Goal: Task Accomplishment & Management: Complete application form

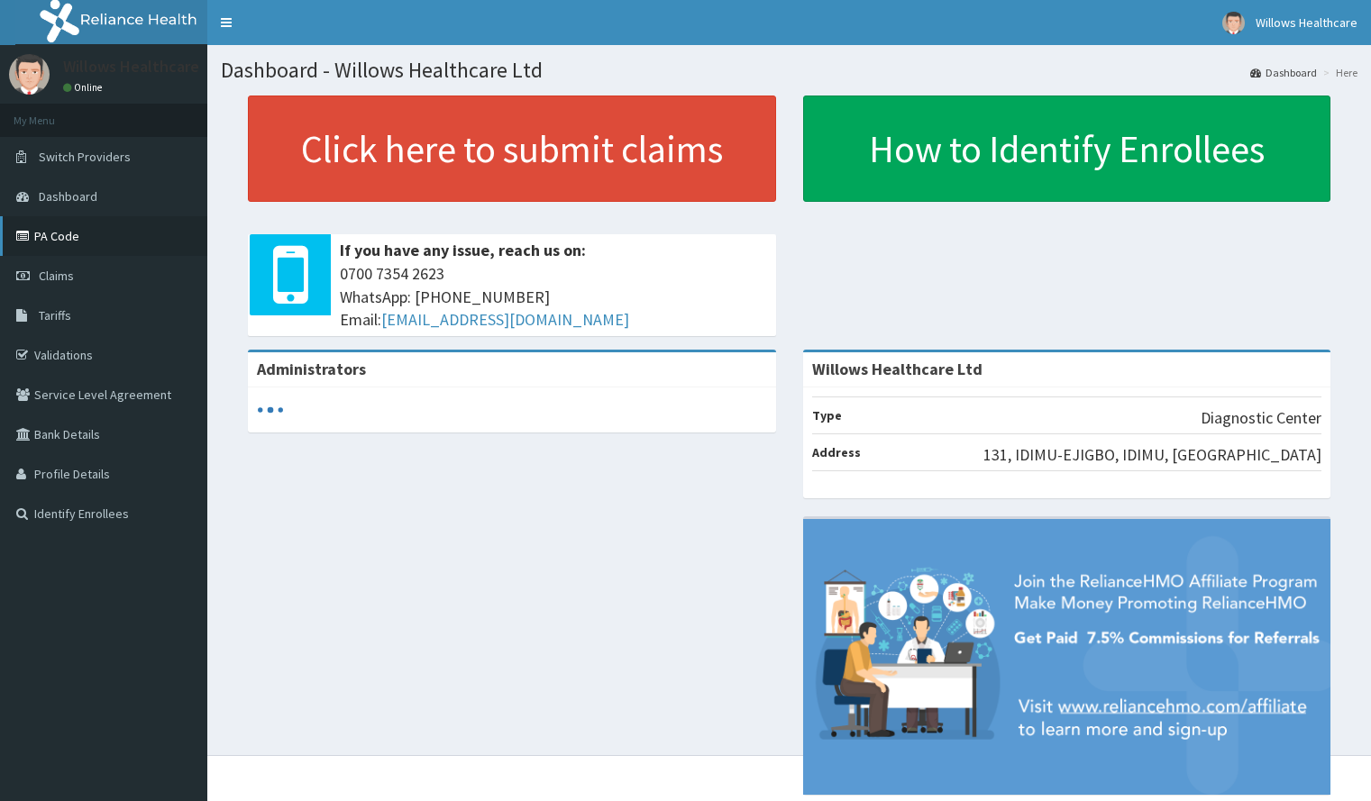
click at [159, 238] on link "PA Code" at bounding box center [103, 236] width 207 height 40
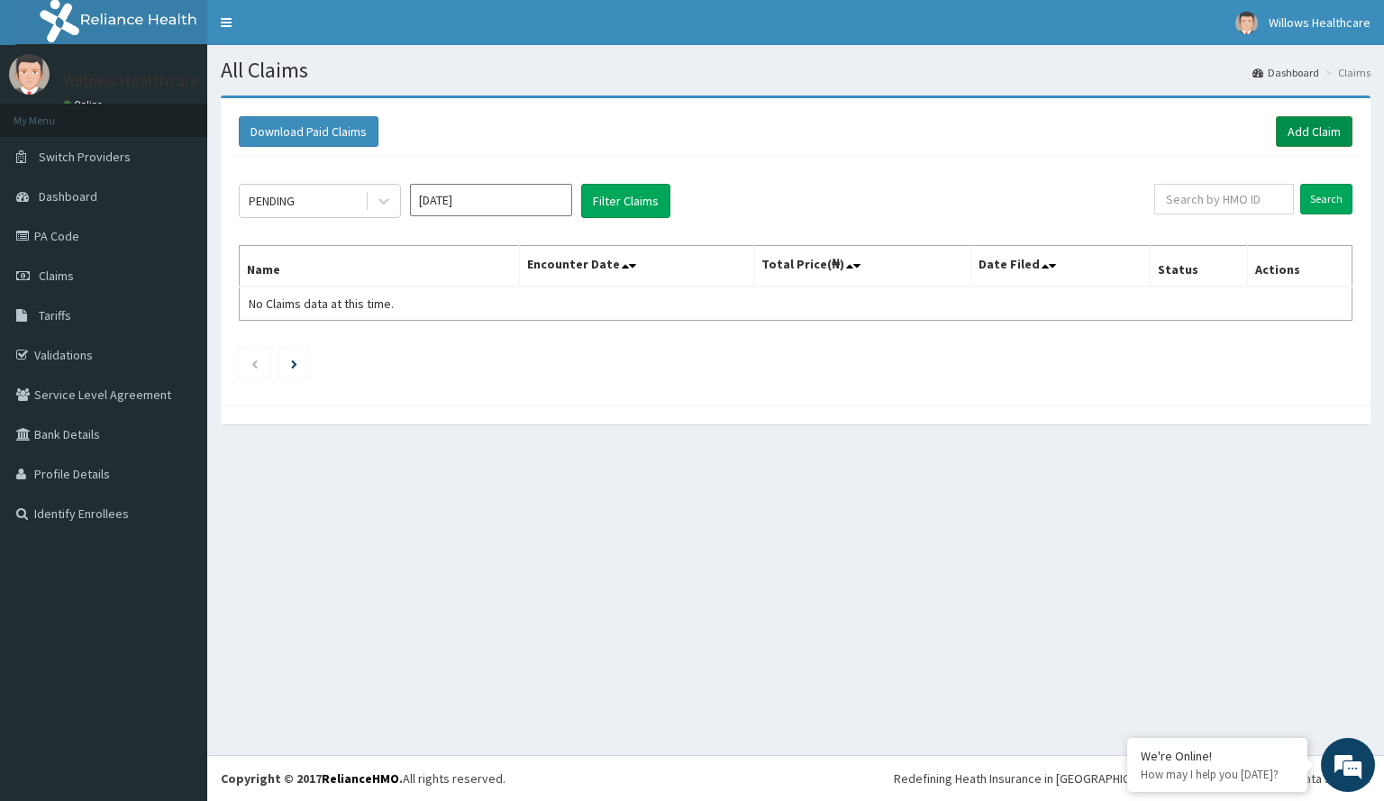
click at [1299, 117] on link "Add Claim" at bounding box center [1314, 131] width 77 height 31
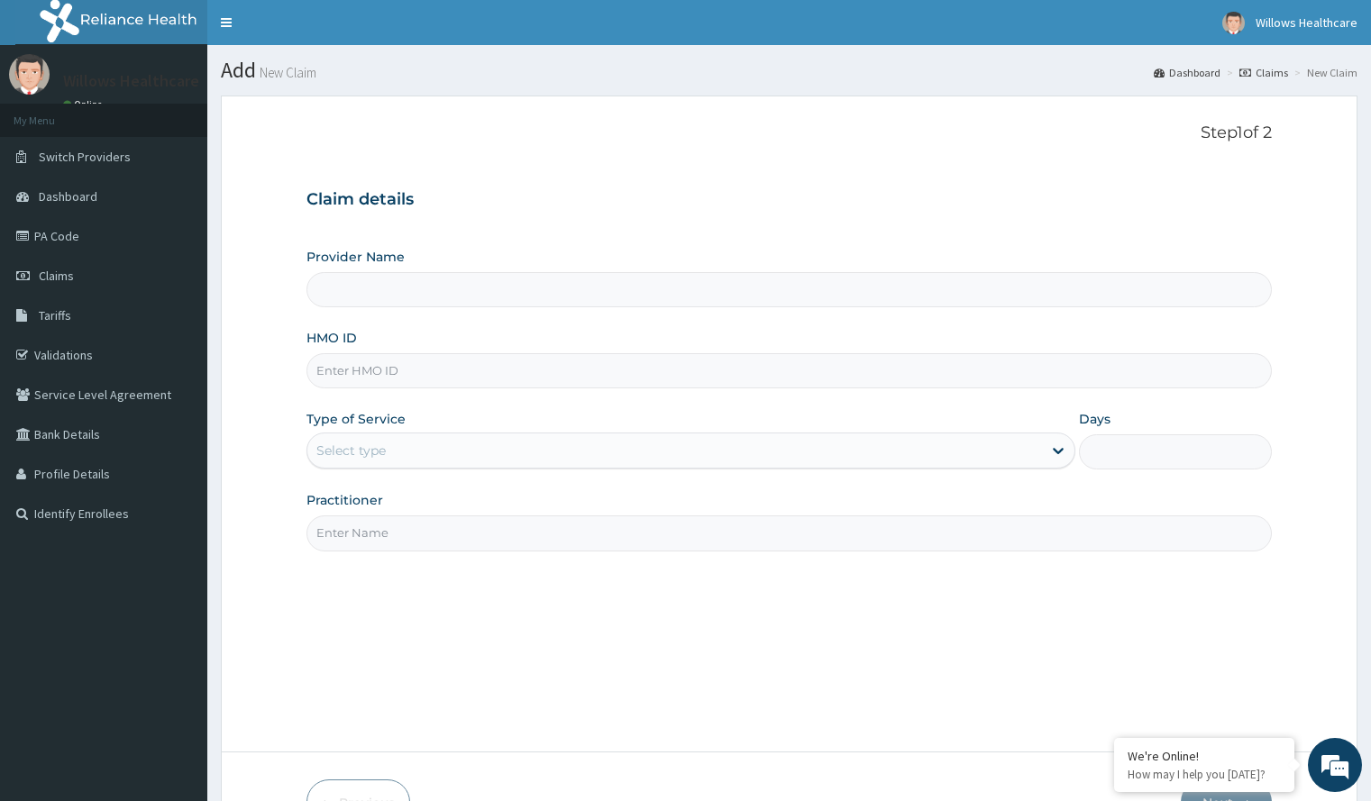
click at [511, 374] on input "HMO ID" at bounding box center [788, 370] width 964 height 35
type input "Willows Healthcare Ltd"
type input "LTR/10374/C"
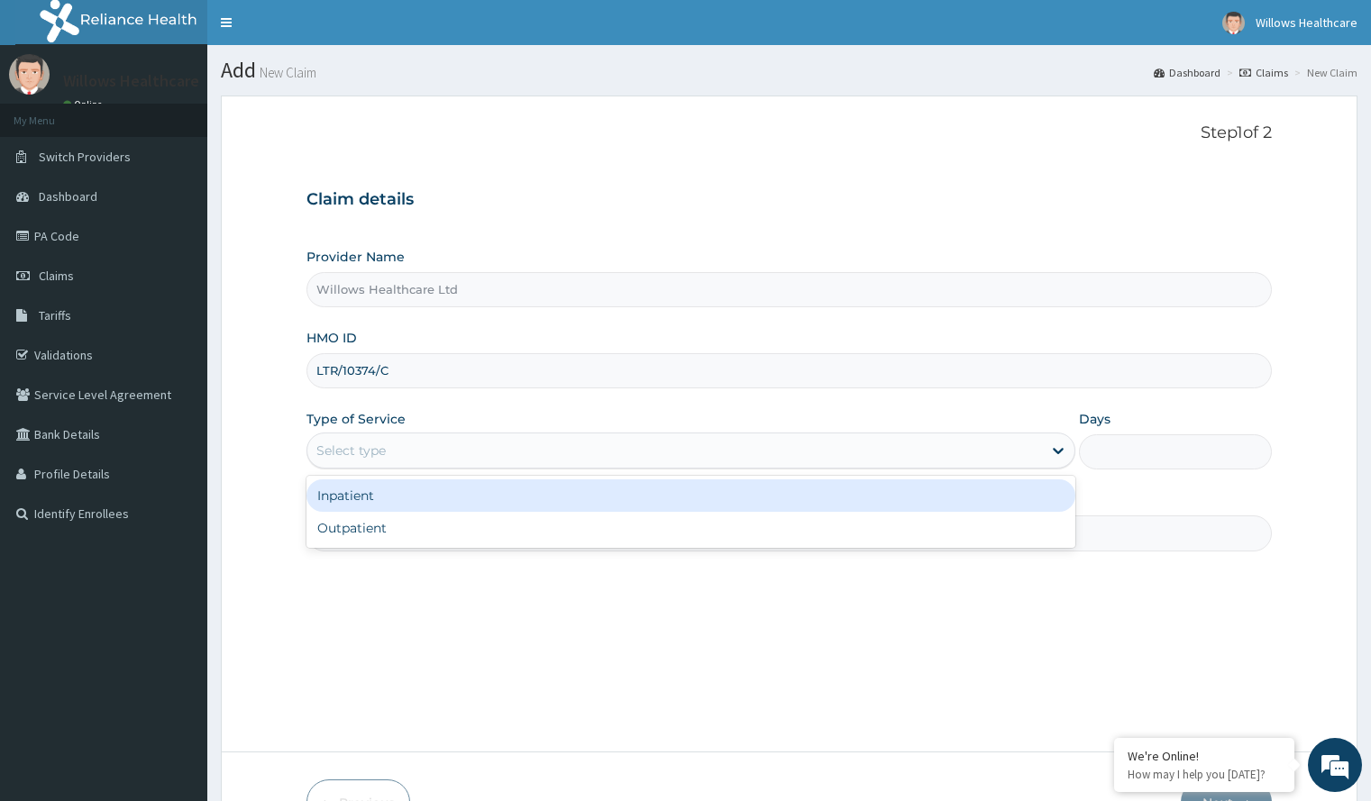
click at [543, 449] on div "Select type" at bounding box center [674, 450] width 735 height 29
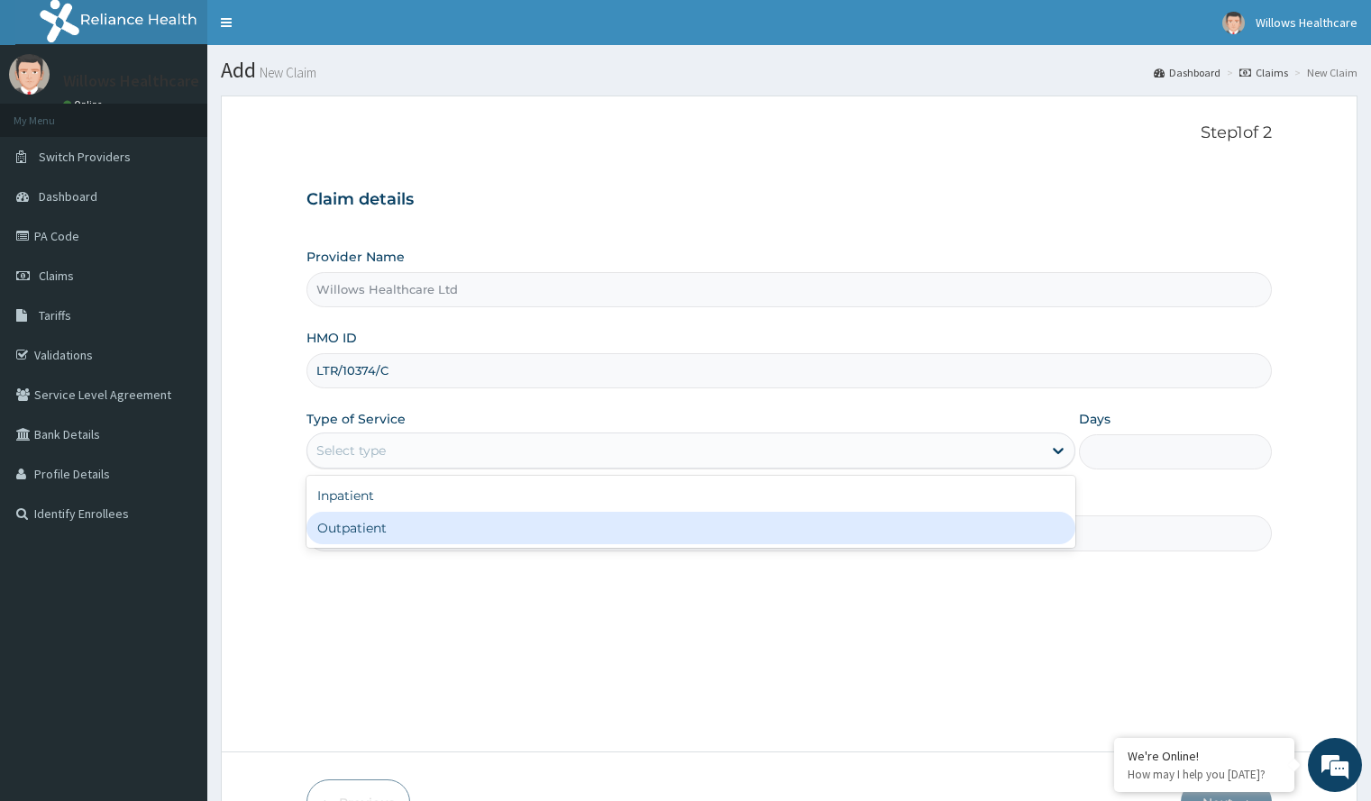
click at [514, 528] on div "Outpatient" at bounding box center [690, 528] width 769 height 32
type input "1"
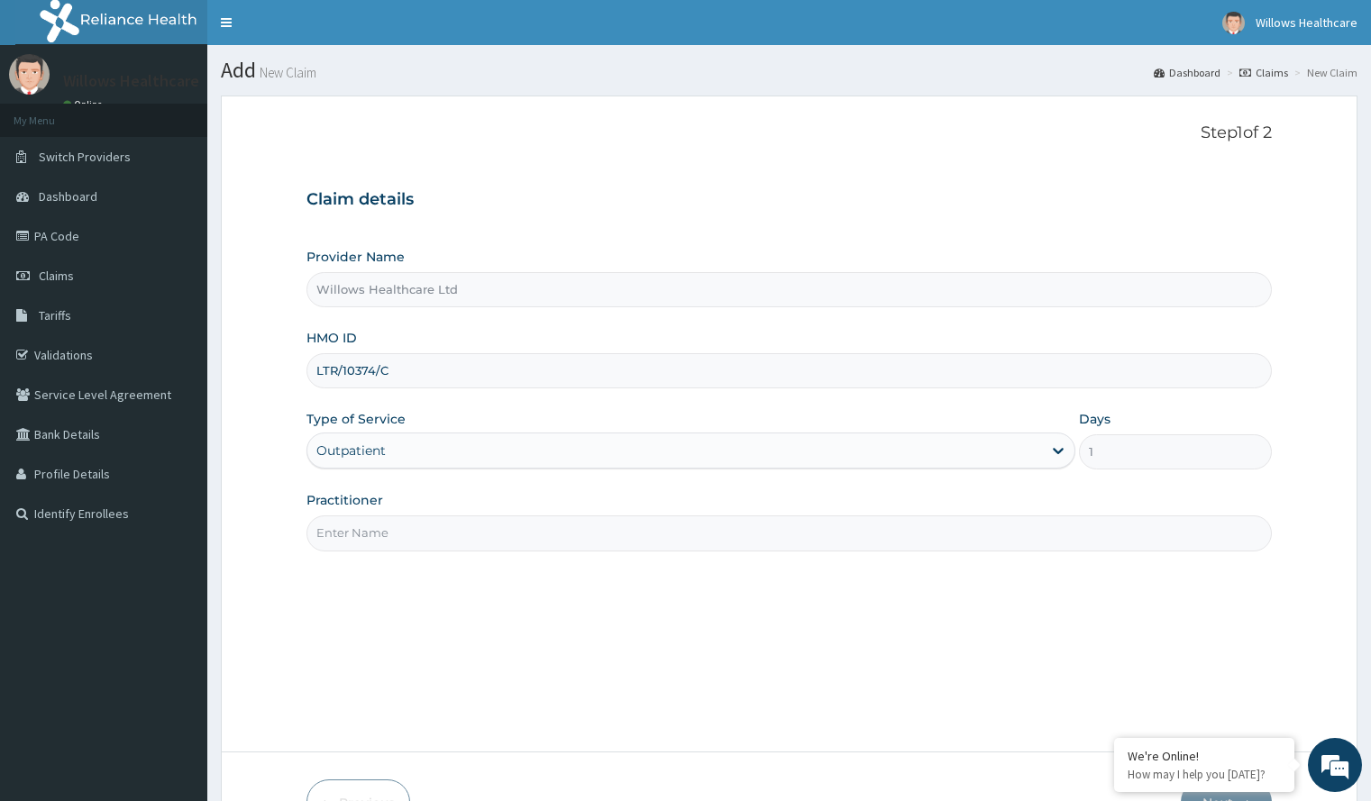
click at [385, 533] on input "Practitioner" at bounding box center [788, 533] width 964 height 35
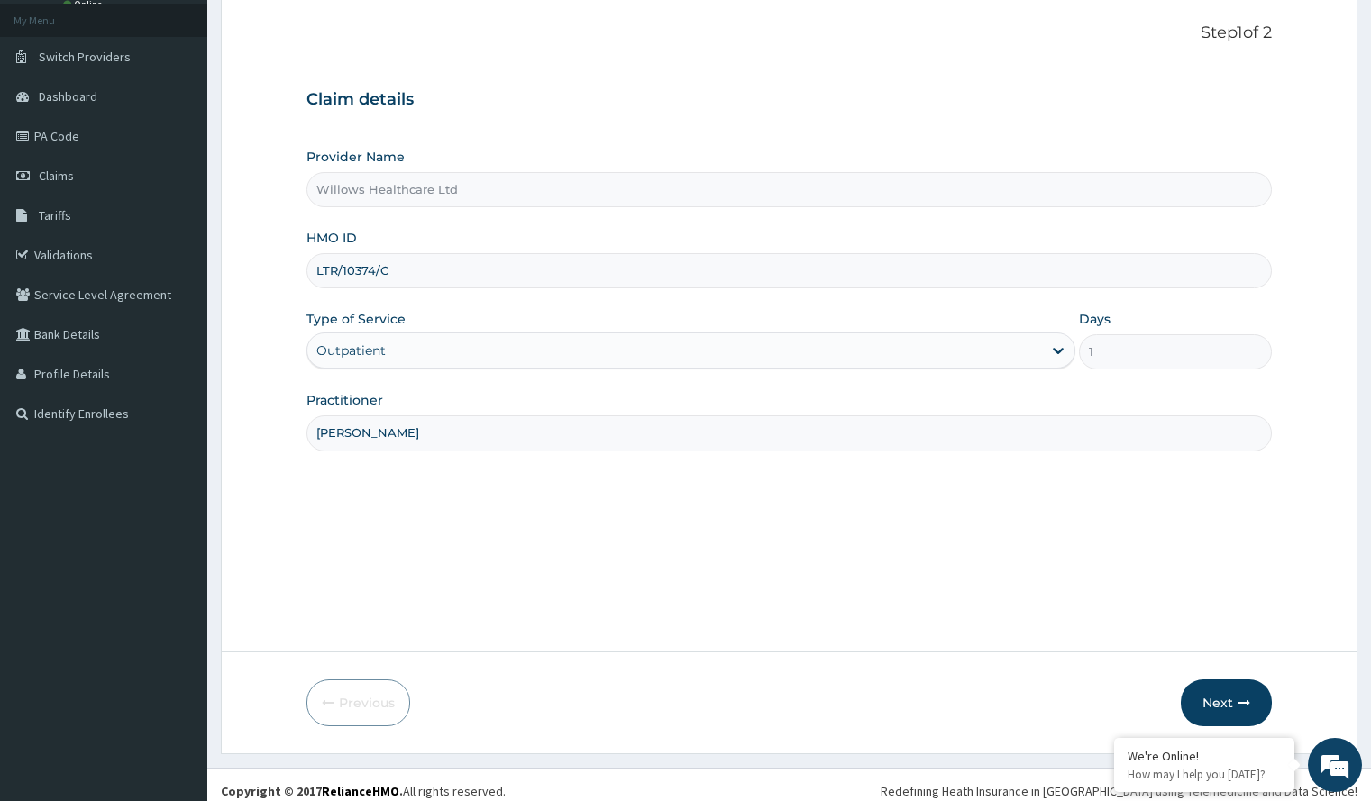
scroll to position [113, 0]
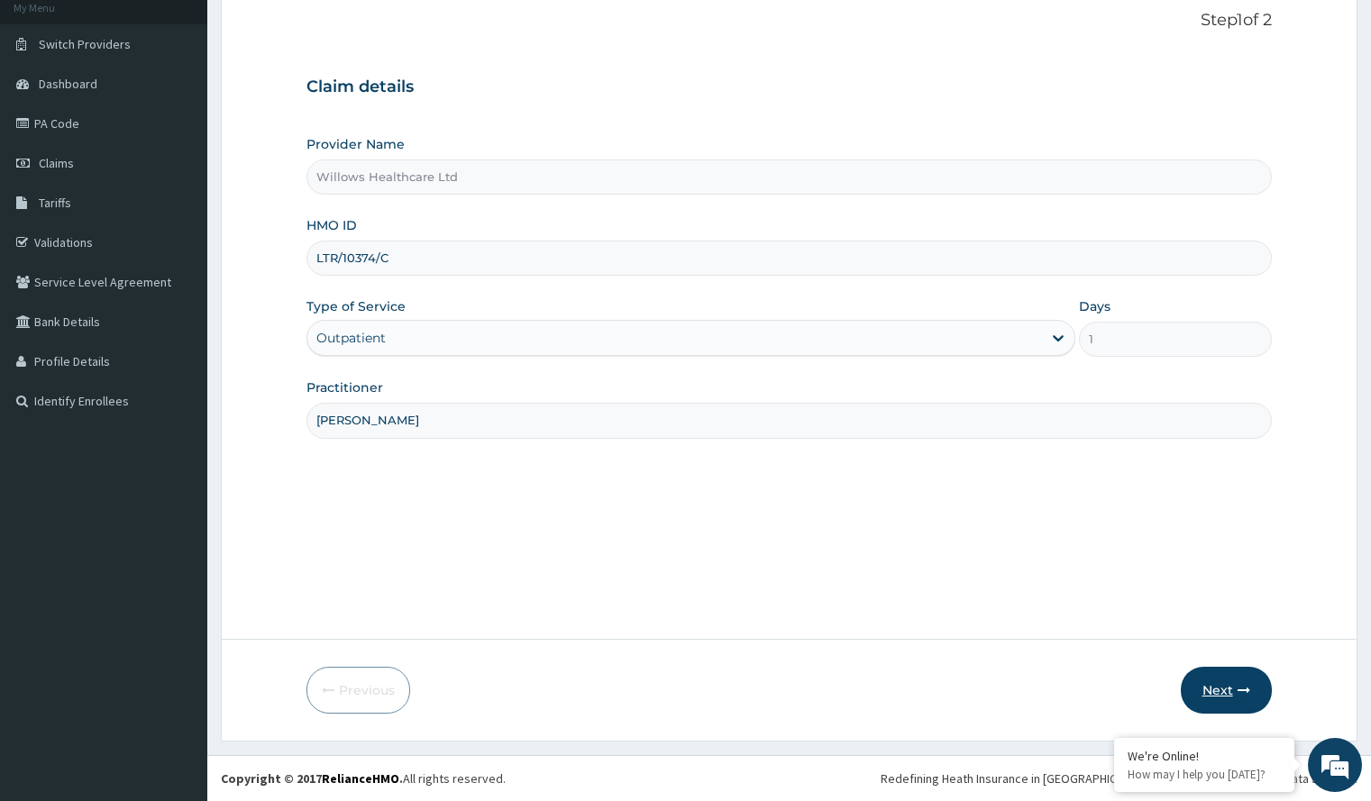
type input "ABDULGANIYU OLAWALE"
click at [1221, 670] on button "Next" at bounding box center [1226, 690] width 91 height 47
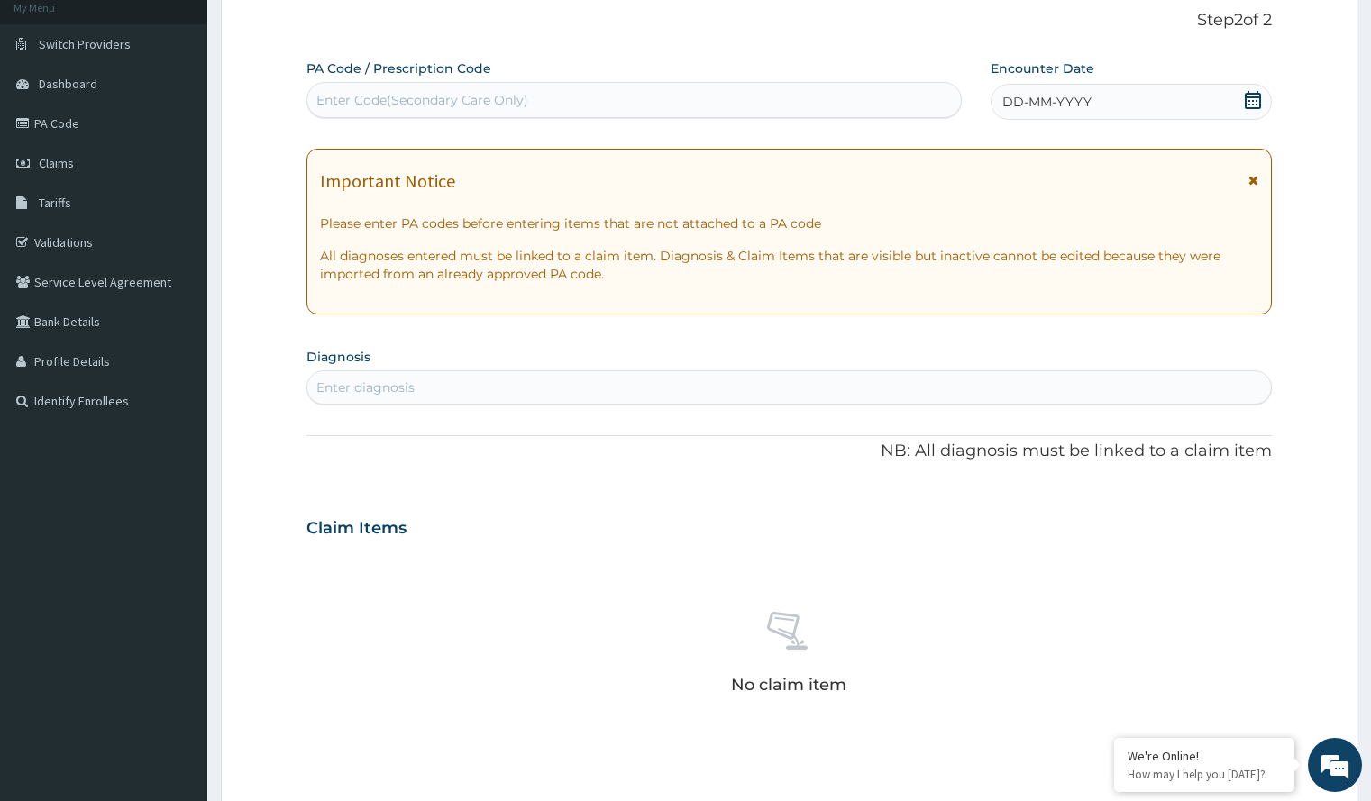
click at [806, 96] on div "Enter Code(Secondary Care Only)" at bounding box center [633, 100] width 653 height 29
paste input "PA/C9DD8F"
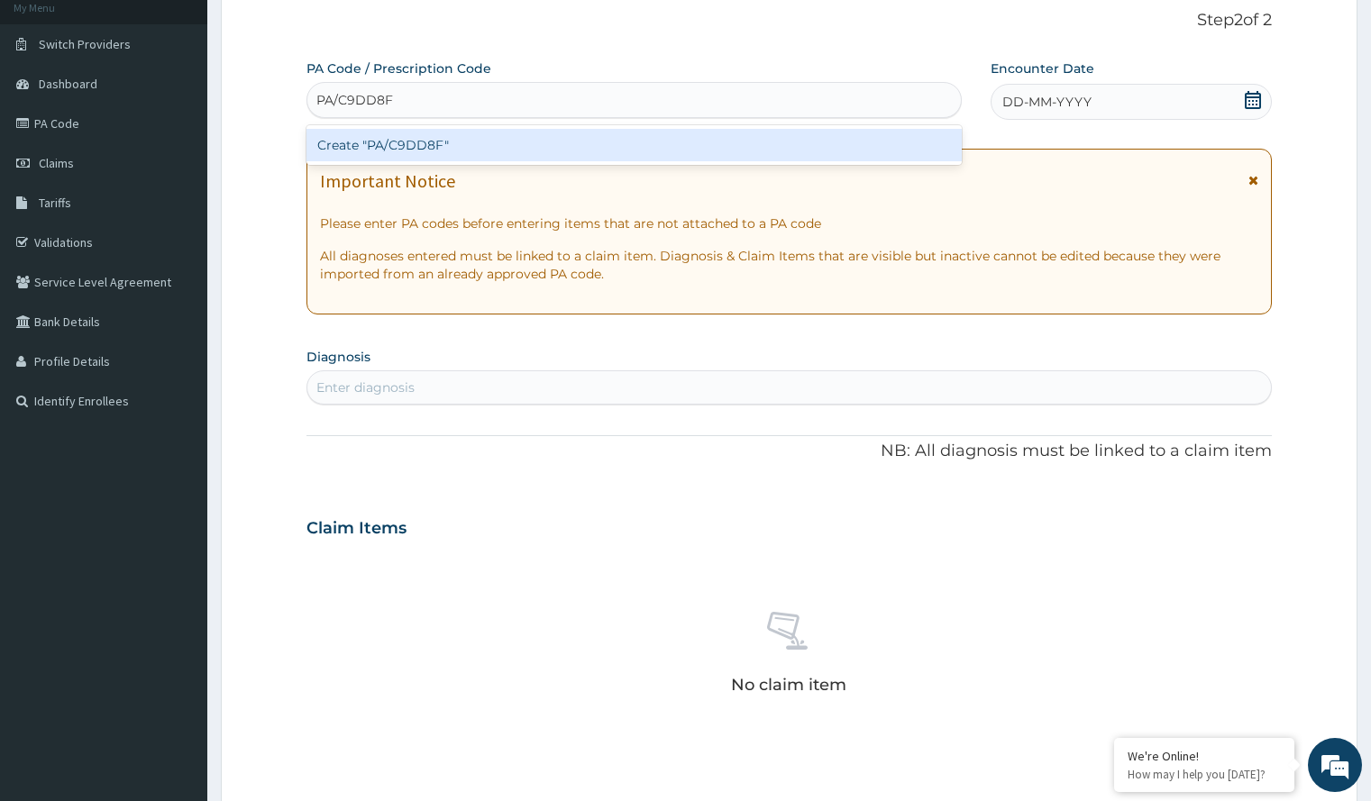
type input "PA/C9DD8F"
click at [1031, 105] on div "PA Code / Prescription Code option Create "PA/C9DD8F" focused, 1 of 1. 1 result…" at bounding box center [788, 525] width 964 height 933
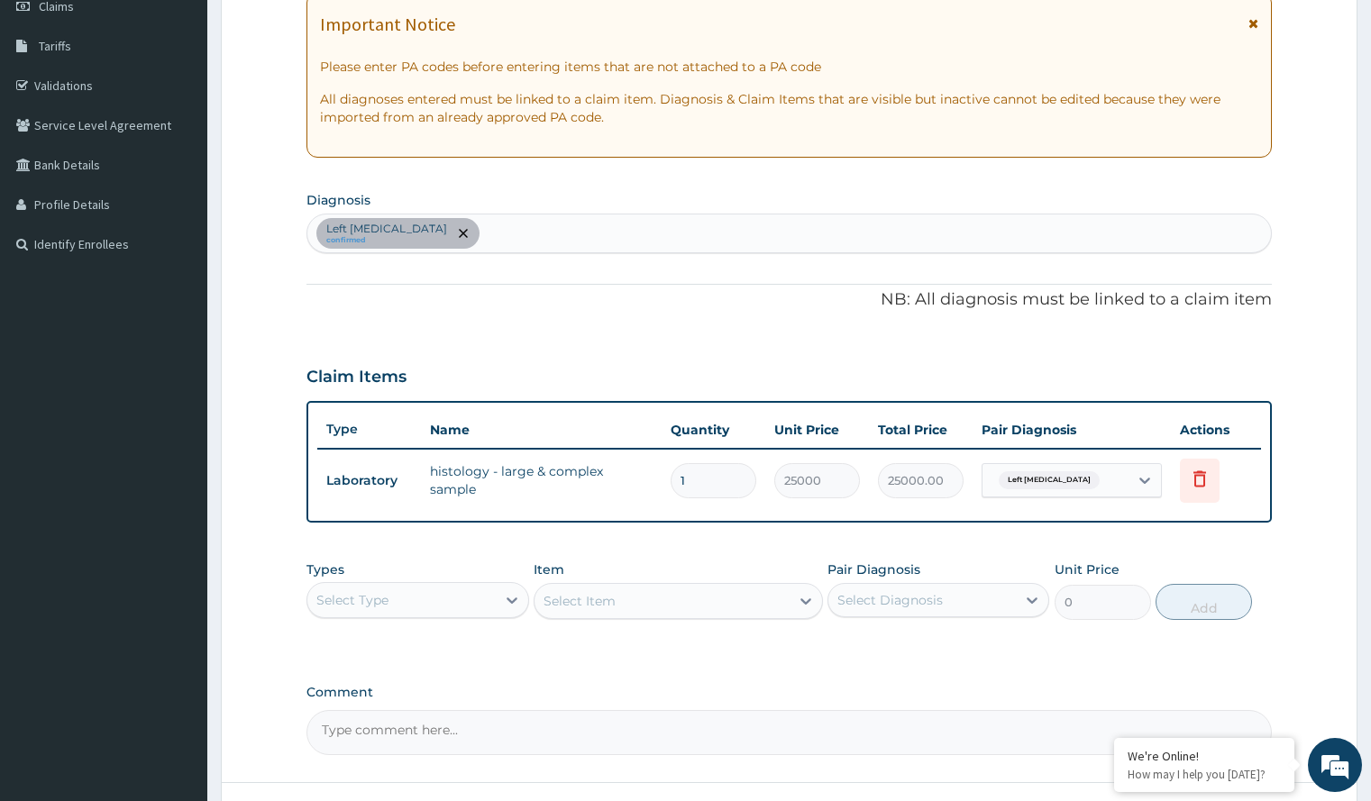
scroll to position [413, 0]
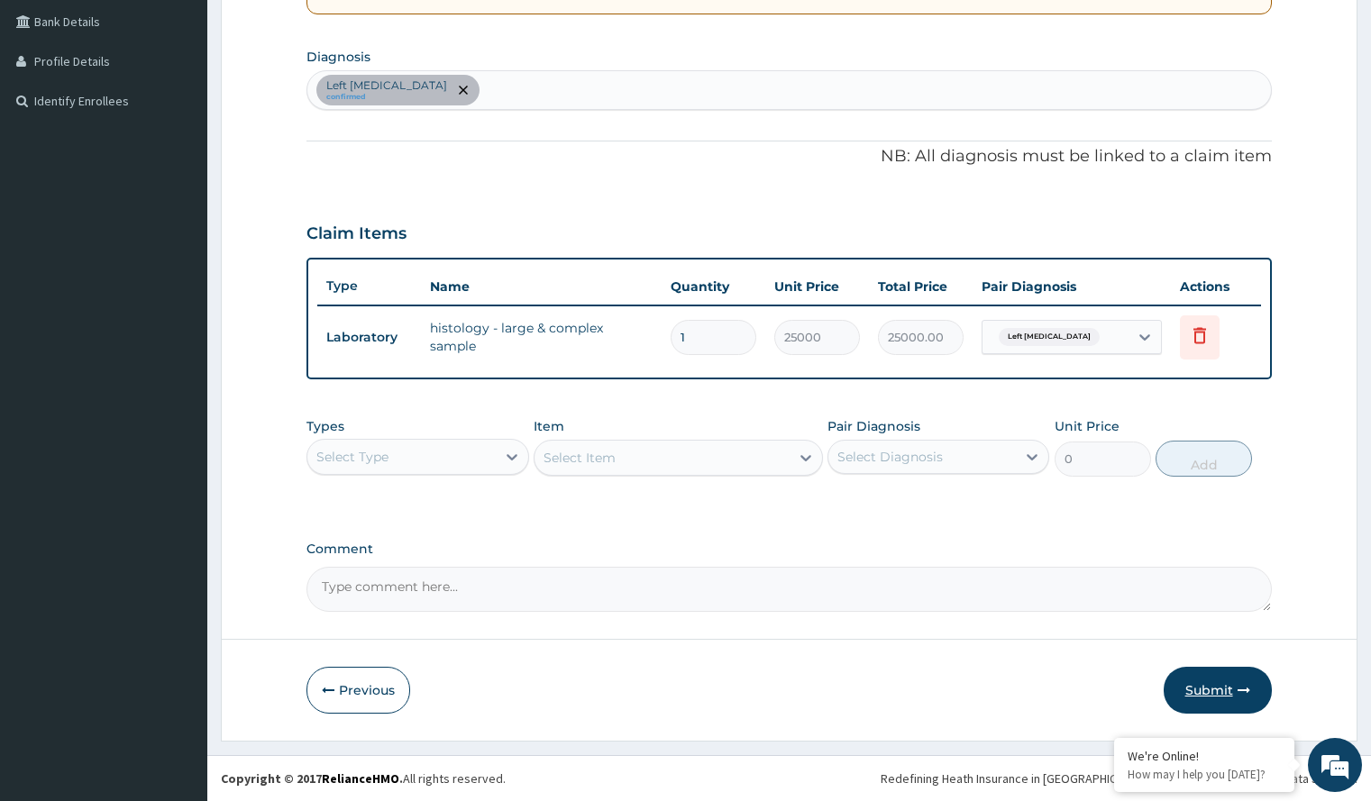
click at [1230, 677] on button "Submit" at bounding box center [1218, 690] width 108 height 47
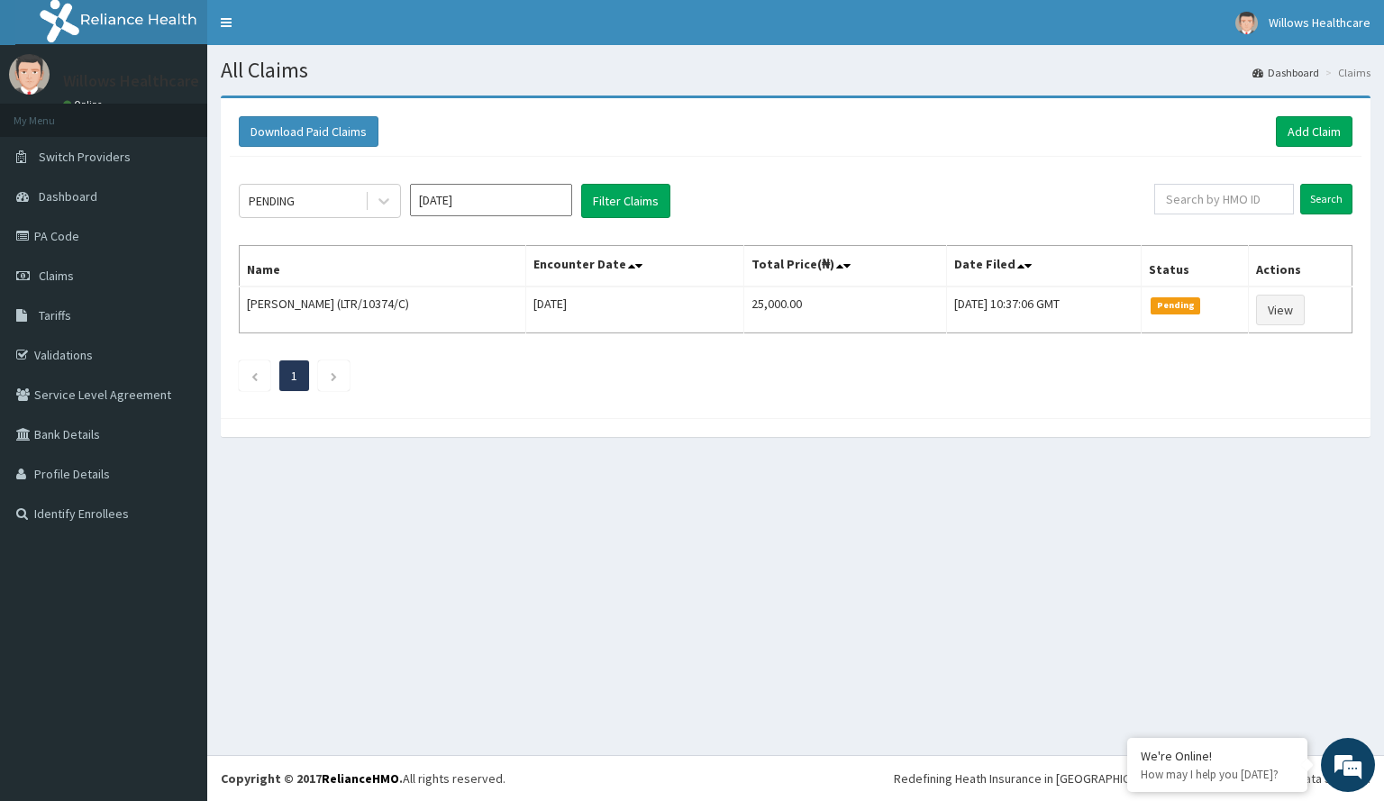
click at [1264, 447] on div "Download Paid Claims Add Claim × Note you can only download claims within a max…" at bounding box center [795, 276] width 1177 height 360
